Goal: Information Seeking & Learning: Learn about a topic

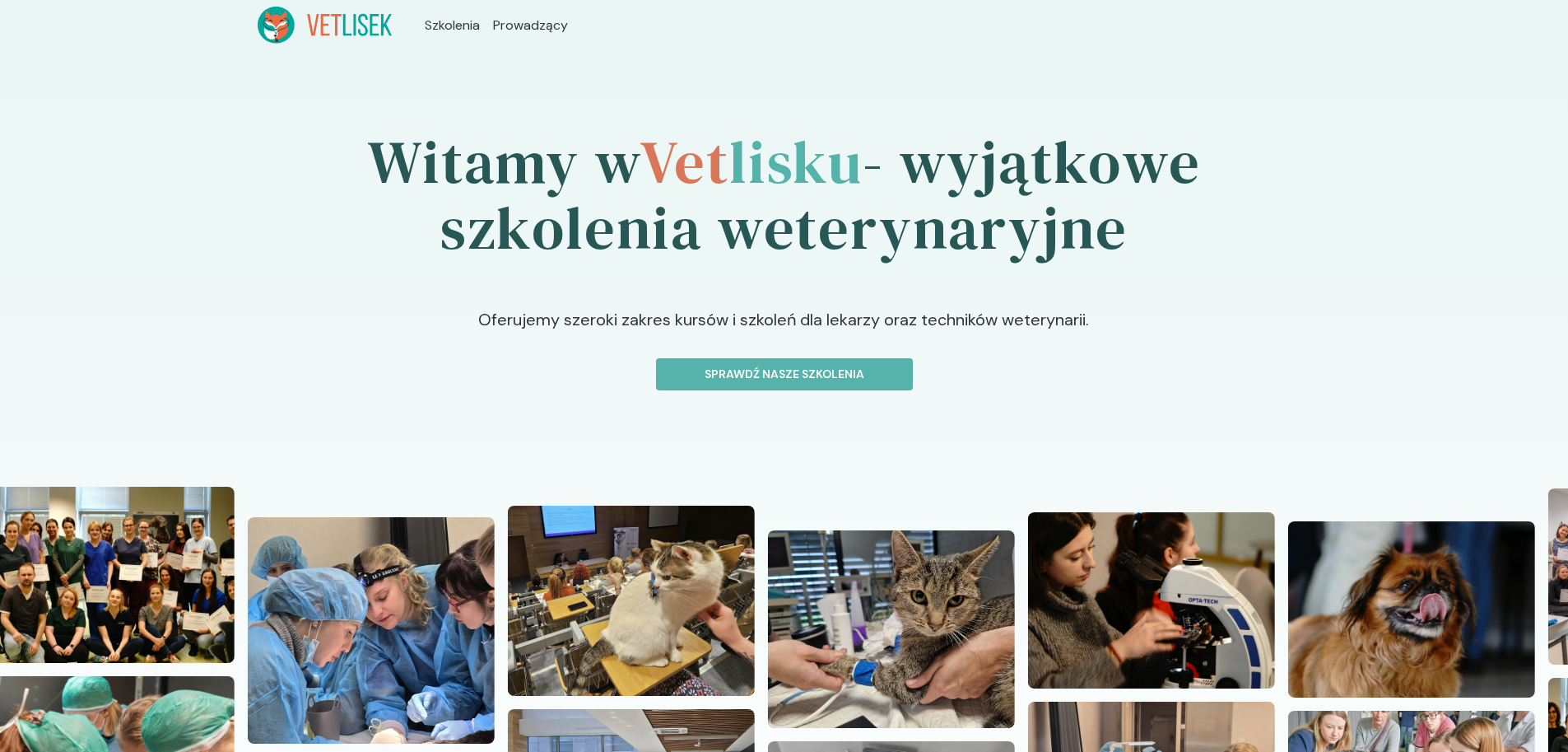
click at [781, 366] on p "Sprawdź nasze szkolenia" at bounding box center [785, 374] width 229 height 17
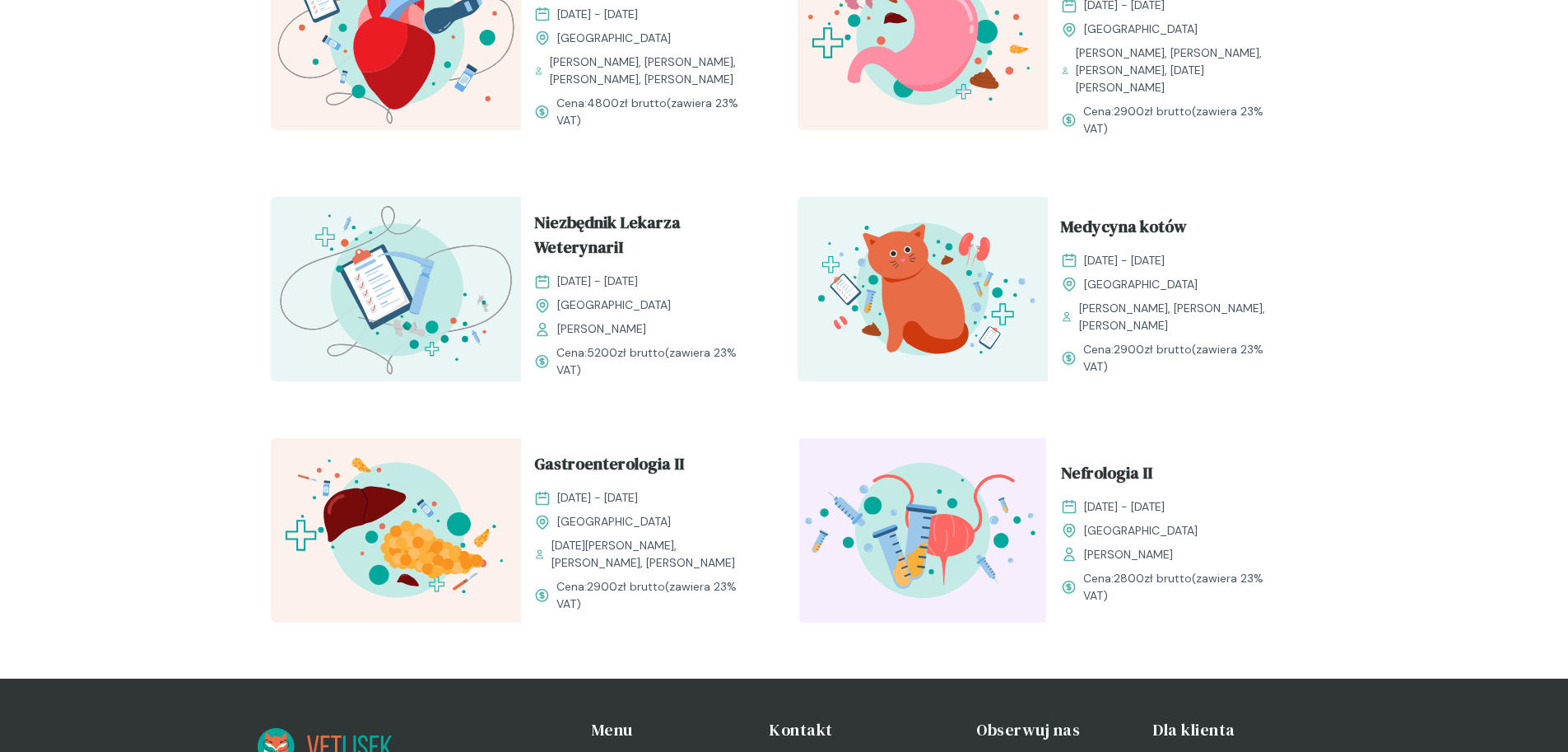
scroll to position [1644, 0]
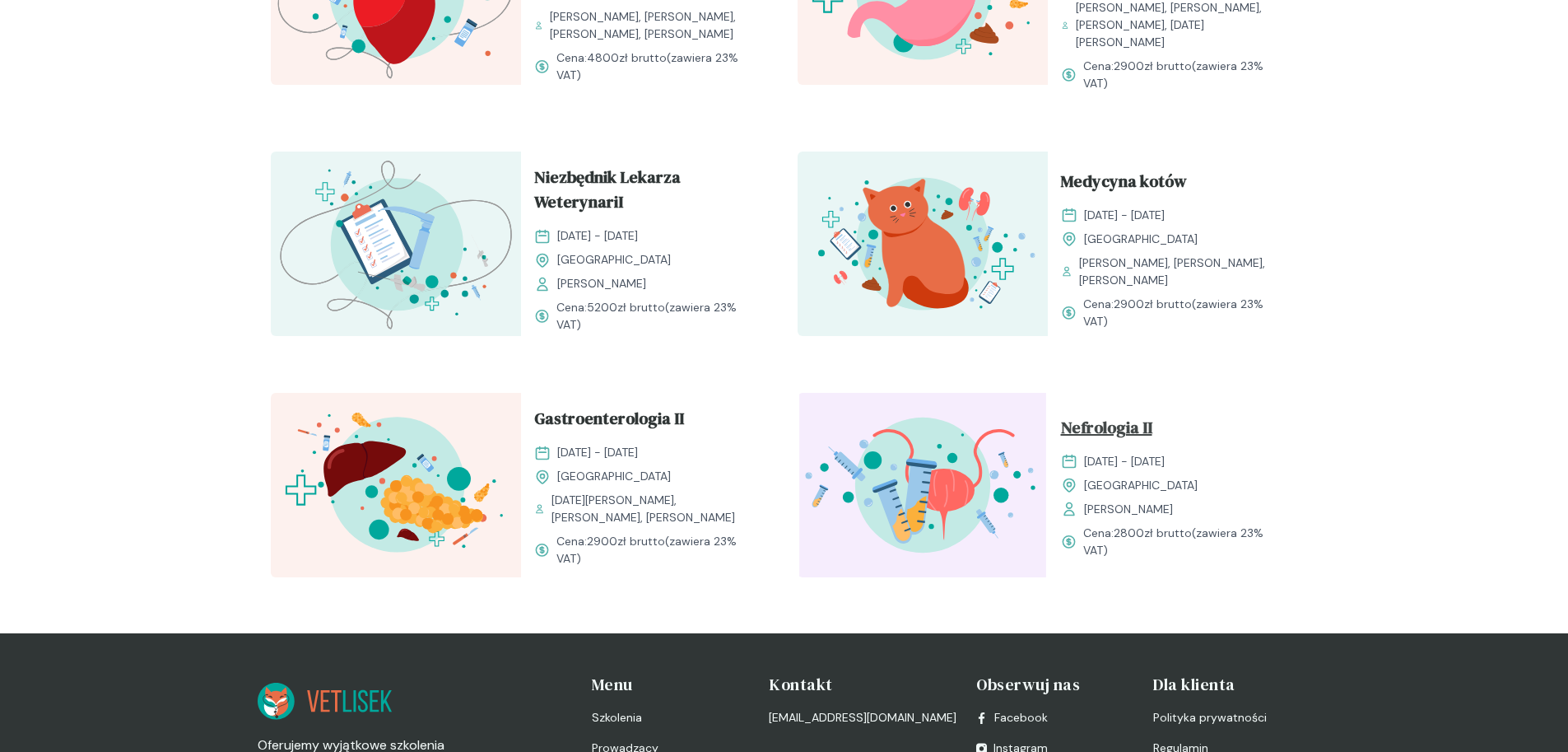
click at [1086, 415] on span "Nefrologia II" at bounding box center [1107, 431] width 92 height 31
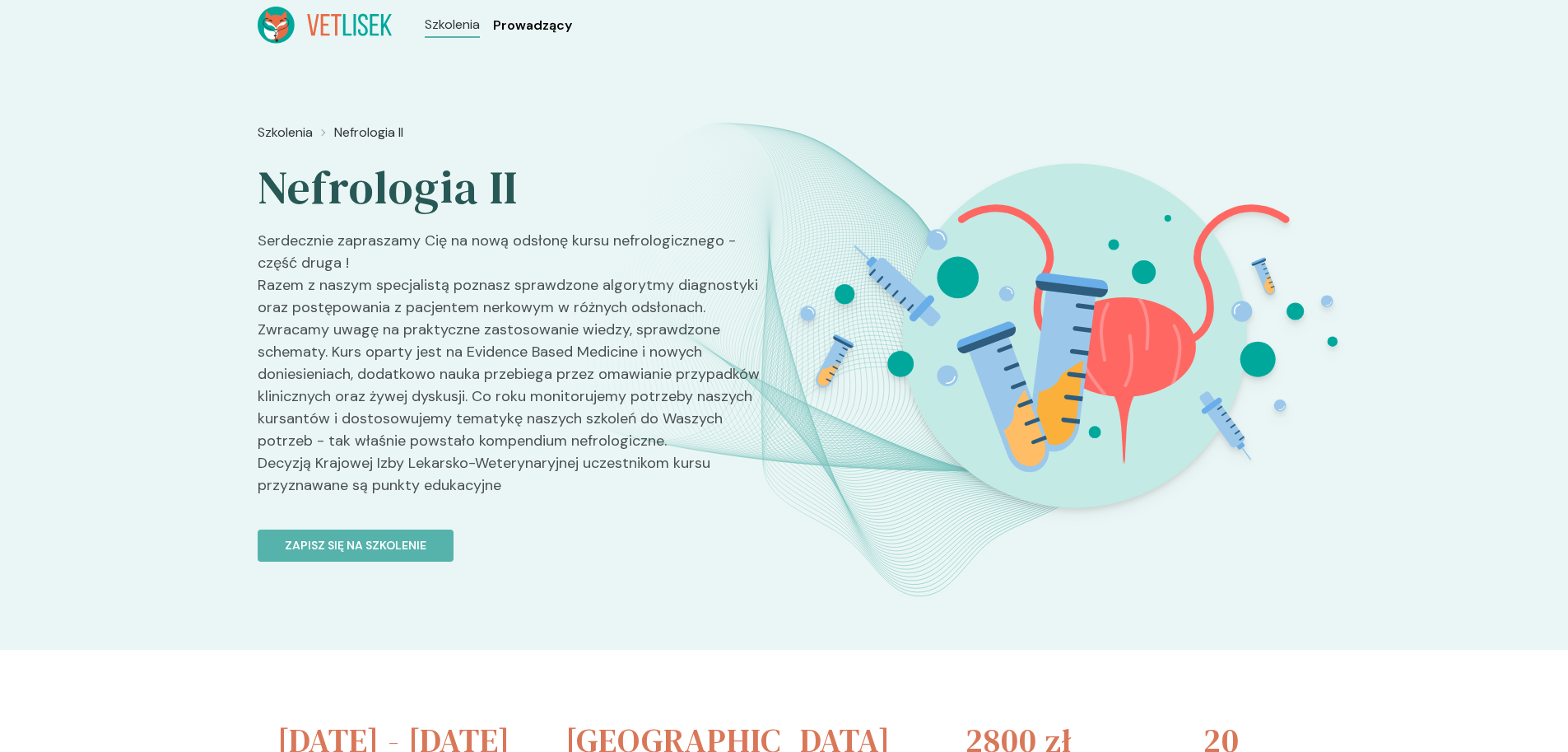
click at [524, 26] on span "Prowadzący" at bounding box center [532, 25] width 79 height 20
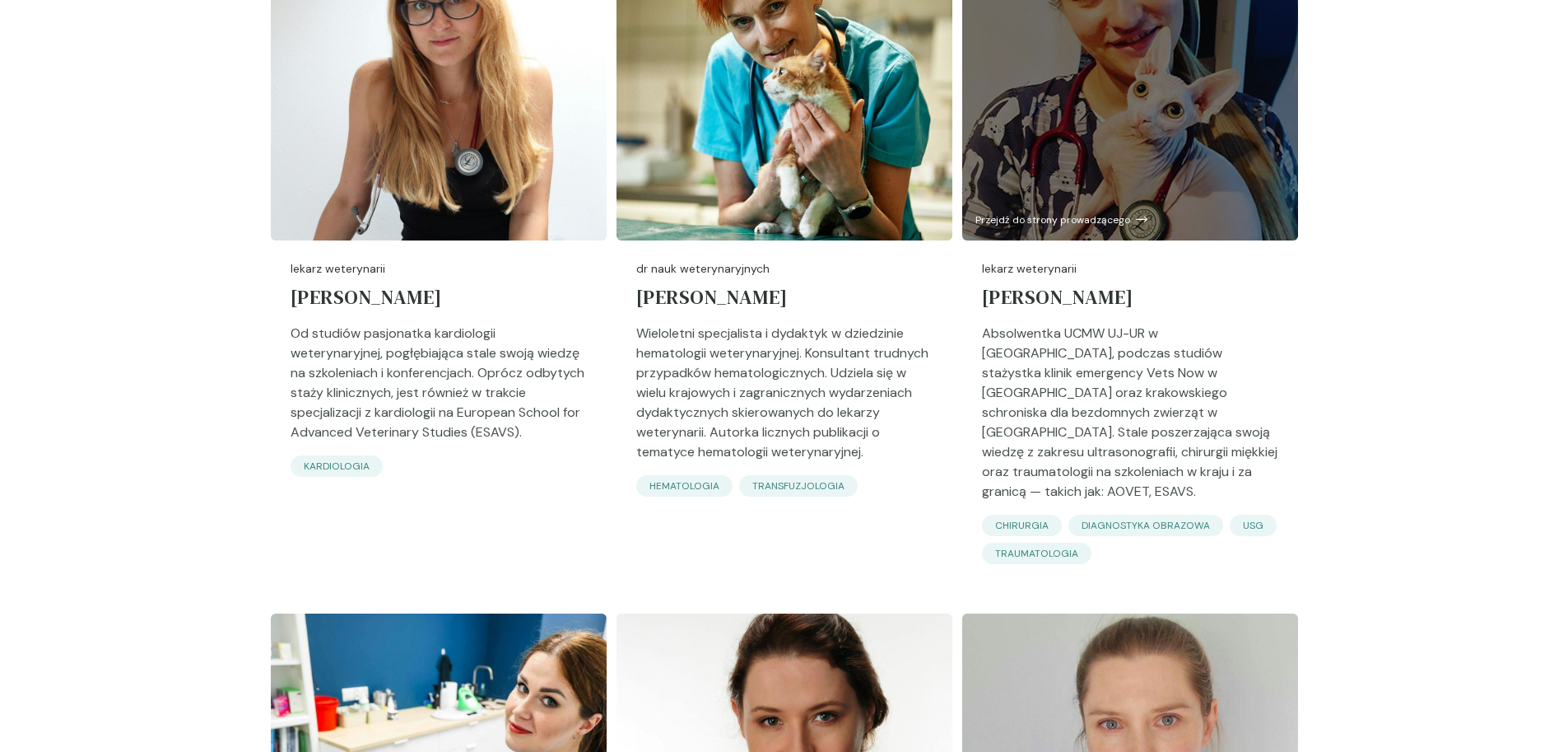
scroll to position [3542, 0]
